Goal: Check status: Check status

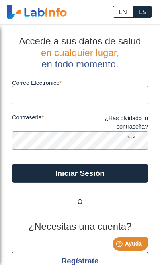
type input "[EMAIL_ADDRESS][DOMAIN_NAME]"
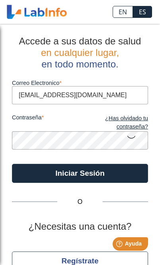
click at [80, 173] on button "Iniciar Sesión" at bounding box center [80, 173] width 136 height 19
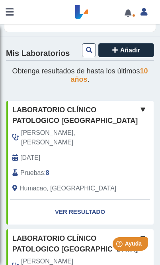
scroll to position [81, 0]
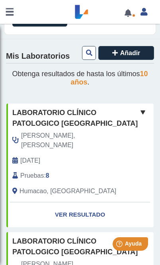
click at [86, 209] on link "Ver Resultado" at bounding box center [79, 215] width 147 height 25
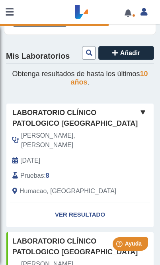
click at [76, 206] on link "Ver Resultado" at bounding box center [79, 215] width 147 height 25
click at [85, 213] on link "Ver Resultado" at bounding box center [79, 215] width 147 height 25
click at [92, 212] on link "Ver Resultado" at bounding box center [79, 215] width 147 height 25
click at [89, 214] on link "Ver Resultado" at bounding box center [79, 215] width 147 height 25
click at [89, 209] on link "Ver Resultado" at bounding box center [79, 215] width 147 height 25
